Goal: Transaction & Acquisition: Purchase product/service

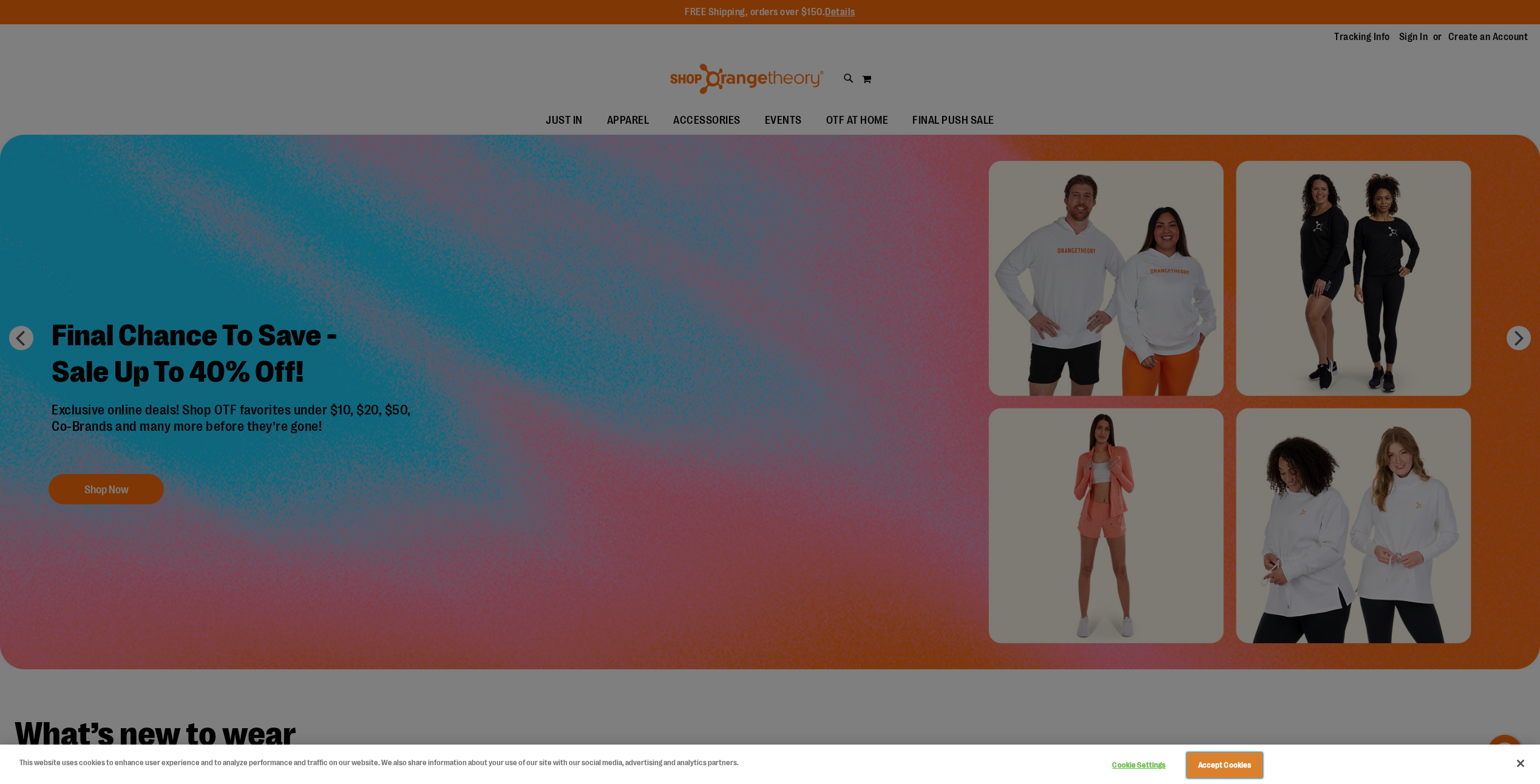
click at [1226, 763] on button "Accept Cookies" at bounding box center [1224, 765] width 76 height 26
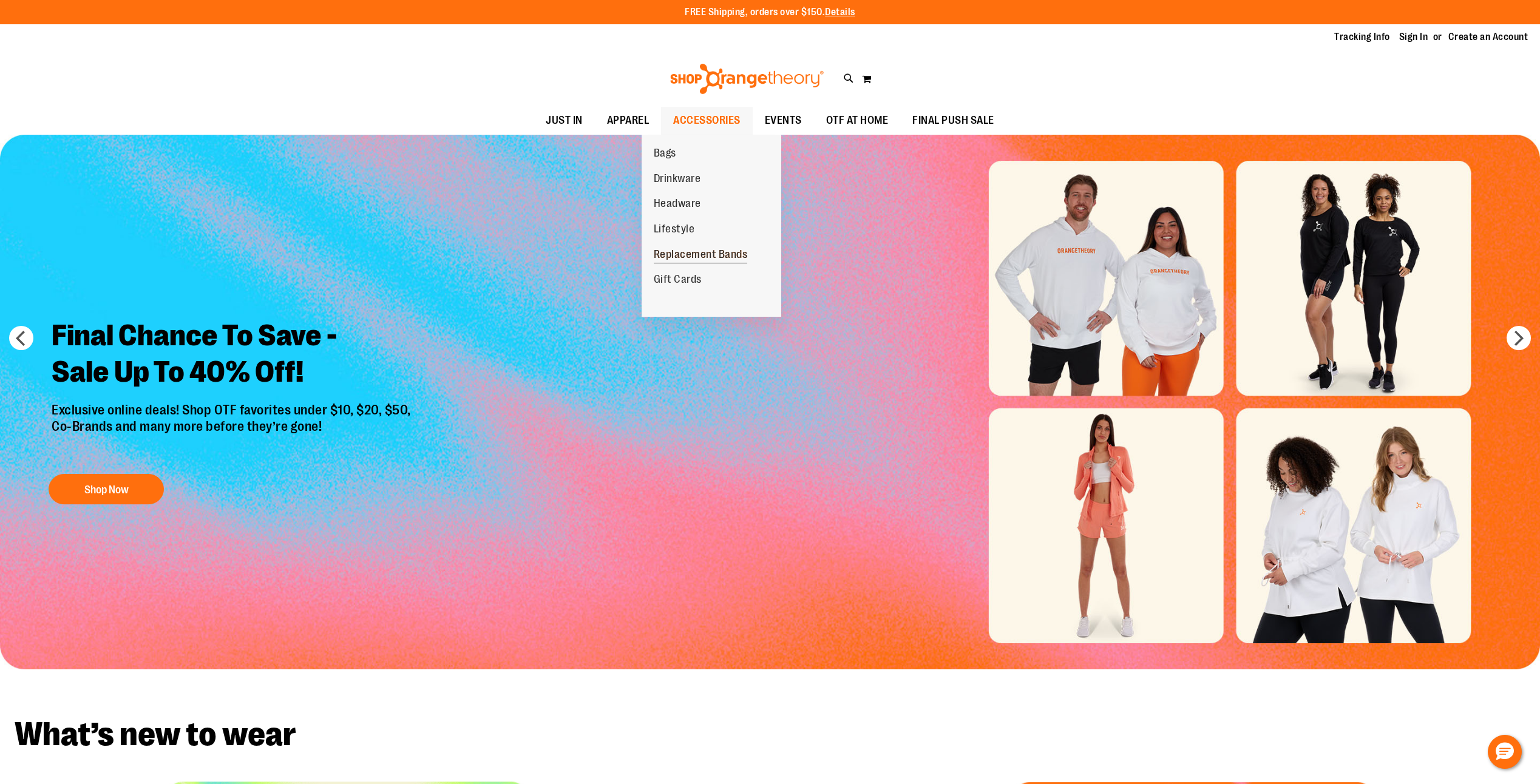
click at [687, 251] on span "Replacement Bands" at bounding box center [701, 255] width 94 height 15
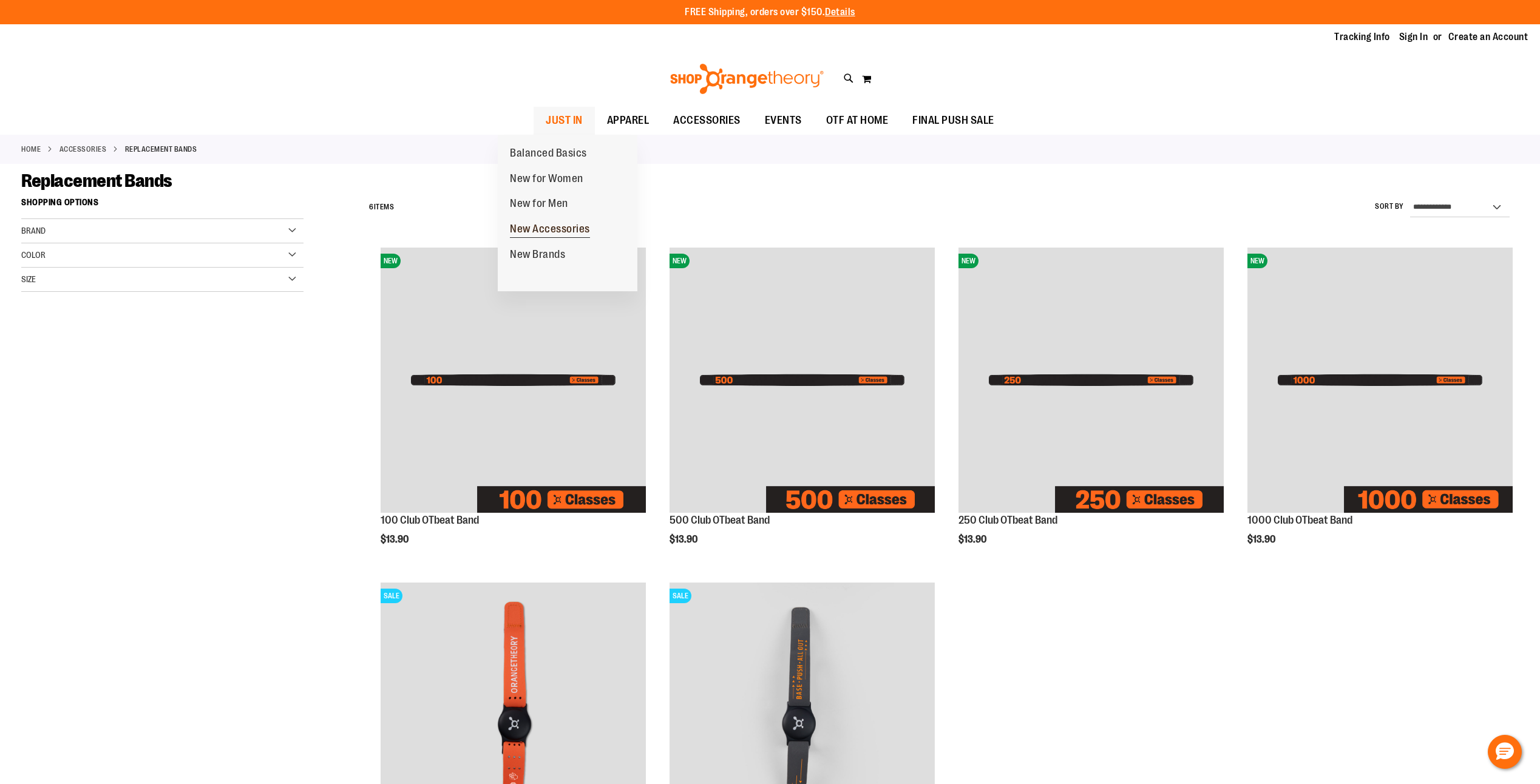
click at [542, 229] on span "New Accessories" at bounding box center [550, 230] width 81 height 15
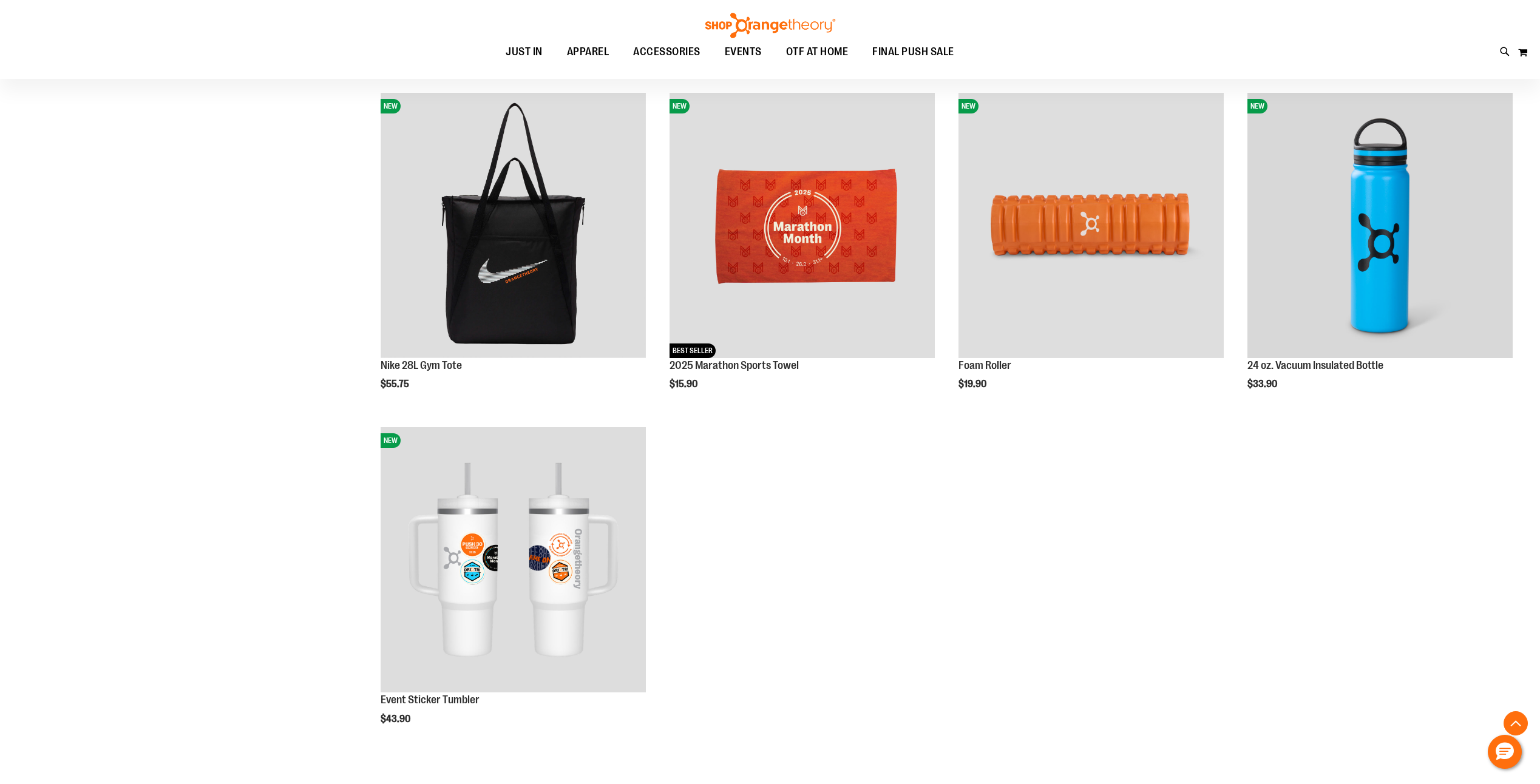
scroll to position [788, 0]
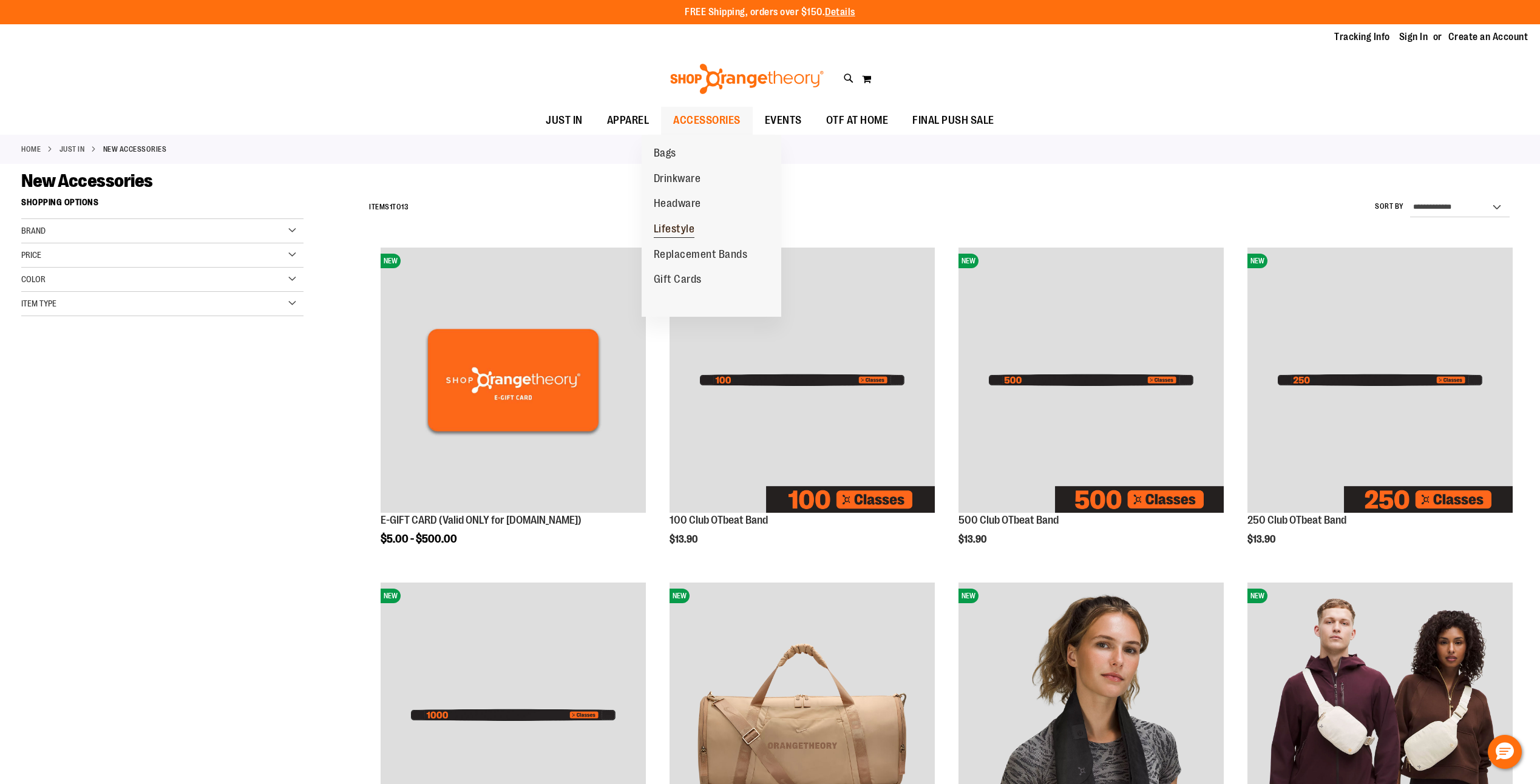
click at [699, 224] on link "Lifestyle" at bounding box center [674, 229] width 66 height 26
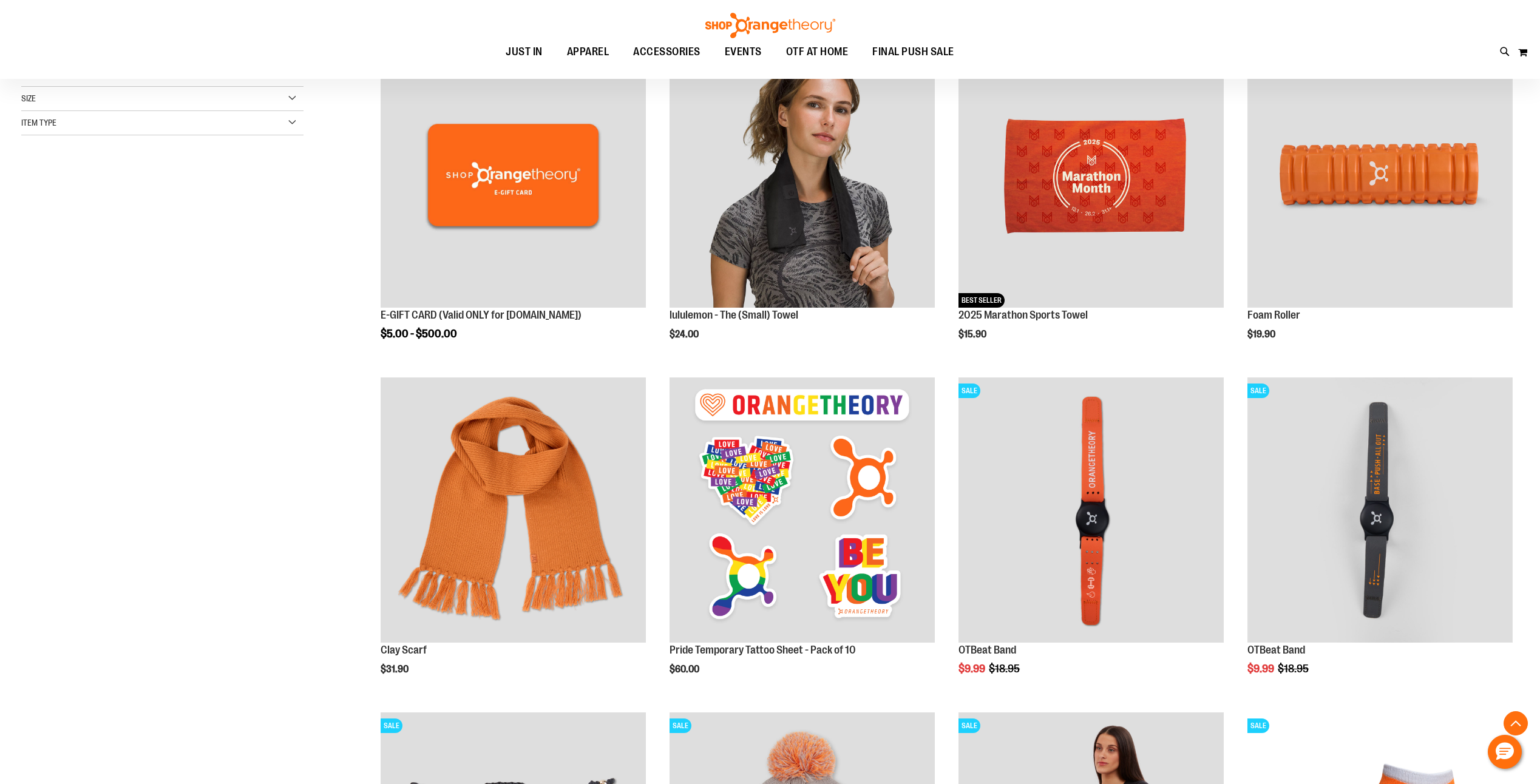
scroll to position [242, 0]
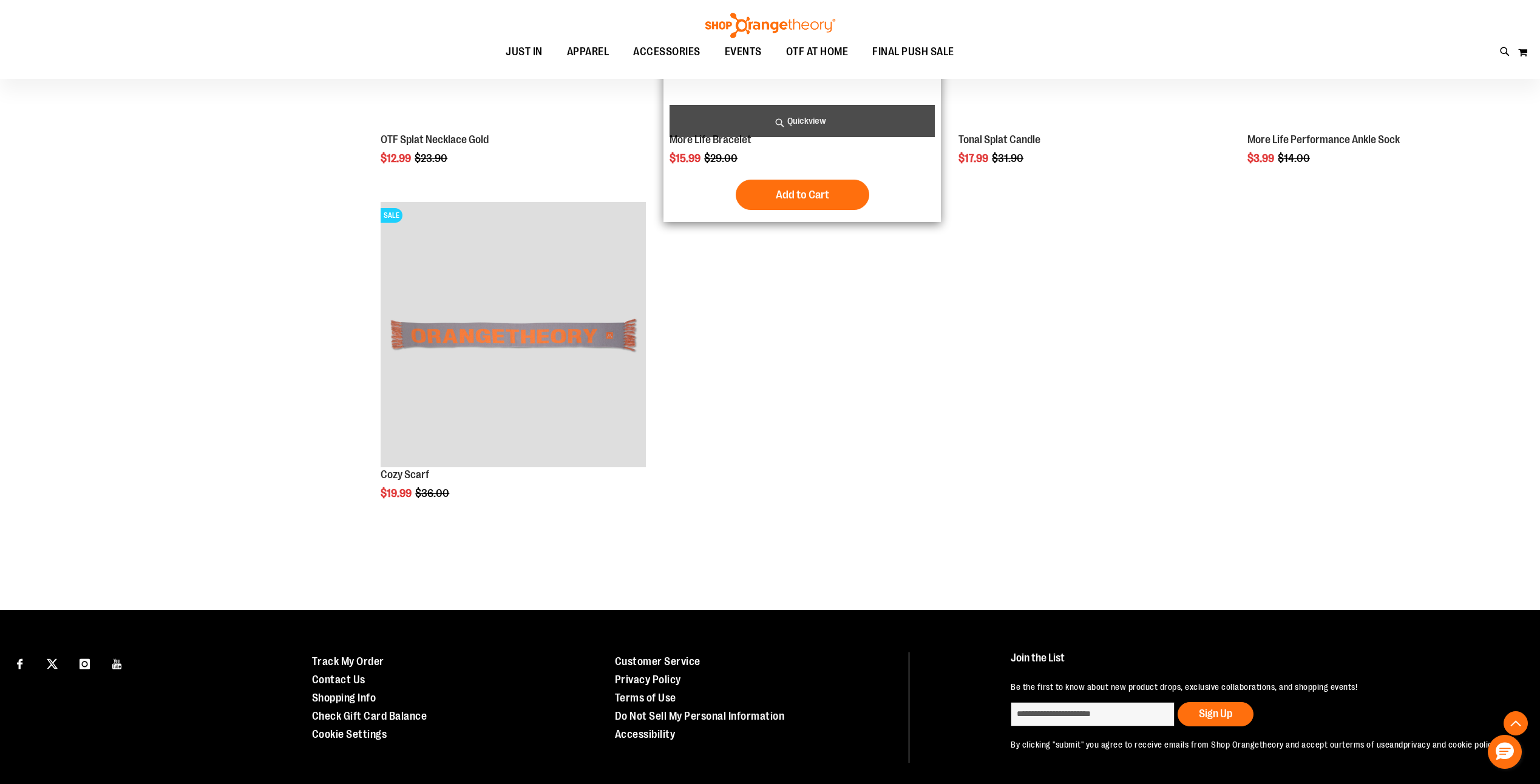
scroll to position [1436, 0]
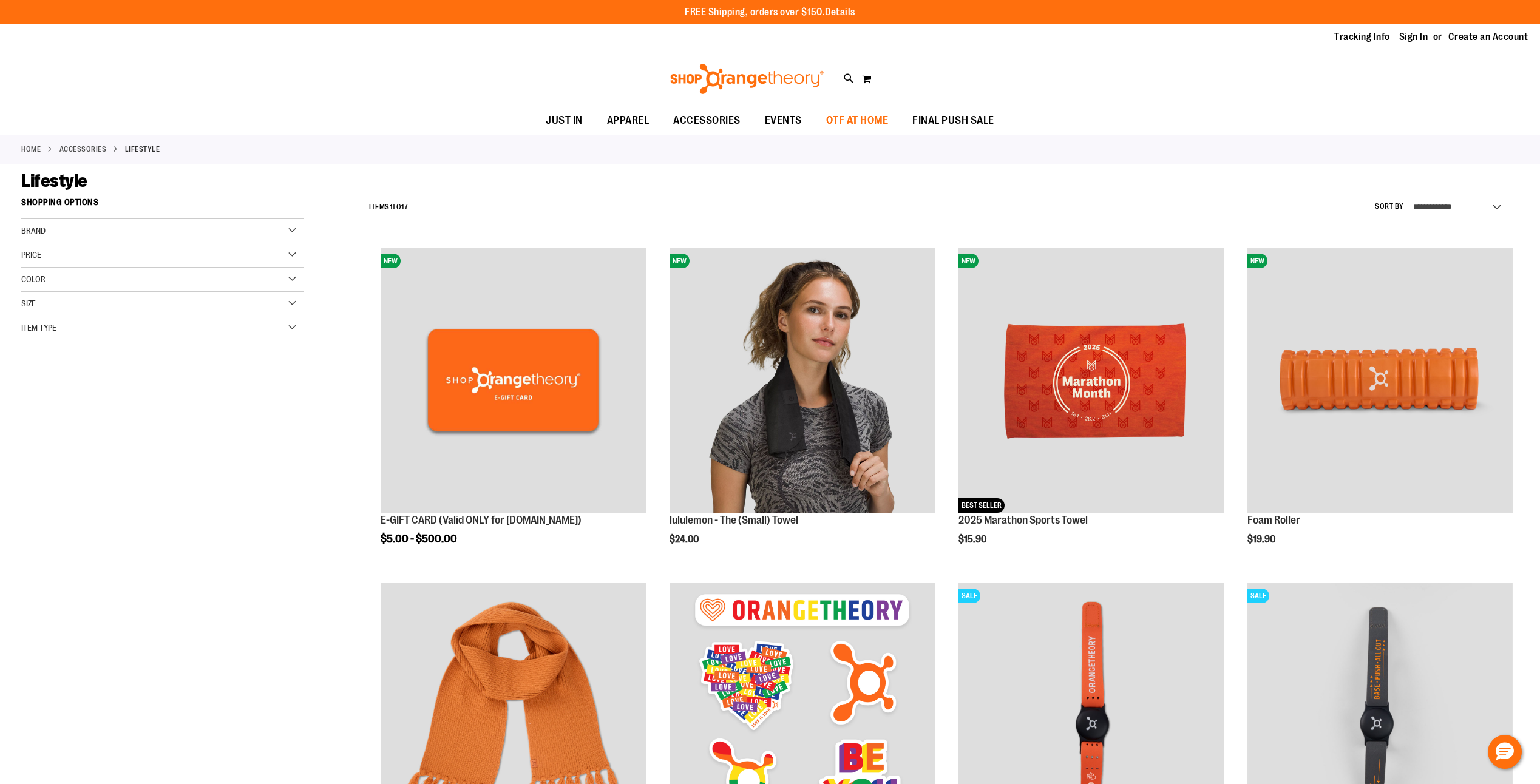
click at [888, 125] on span "OTF AT HOME" at bounding box center [857, 121] width 63 height 28
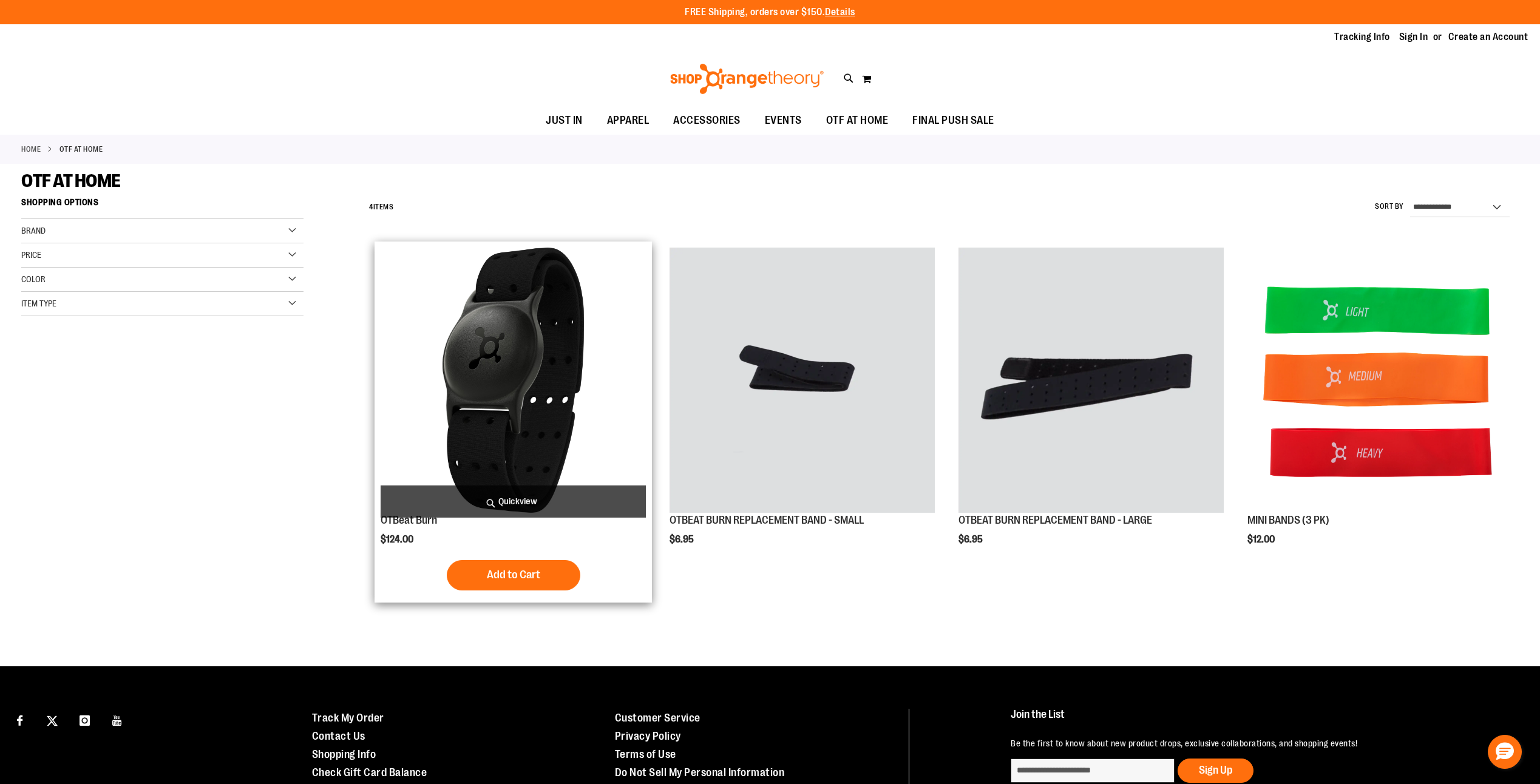
click at [508, 355] on img "product" at bounding box center [513, 380] width 265 height 265
